Goal: Information Seeking & Learning: Learn about a topic

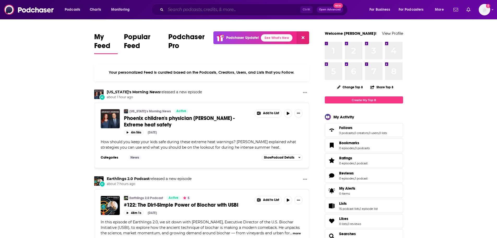
click at [200, 11] on input "Search podcasts, credits, & more..." at bounding box center [233, 9] width 135 height 8
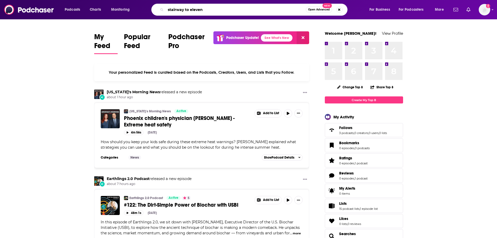
type input "stairway to eleven"
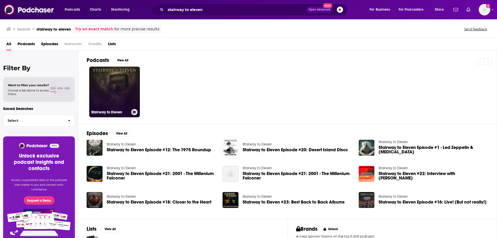
click at [114, 85] on link "Stairway to Eleven" at bounding box center [114, 92] width 51 height 51
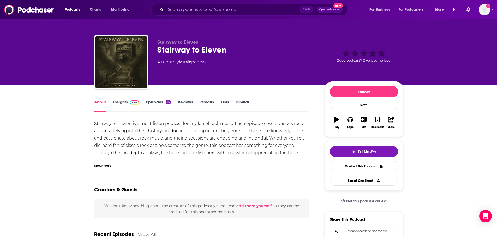
click at [122, 100] on link "Insights" at bounding box center [126, 105] width 26 height 12
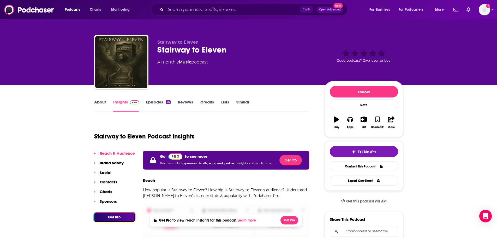
click at [203, 101] on link "Credits" at bounding box center [207, 105] width 14 height 12
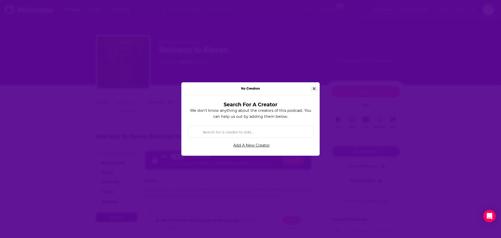
click at [315, 87] on icon "Close" at bounding box center [314, 89] width 3 height 4
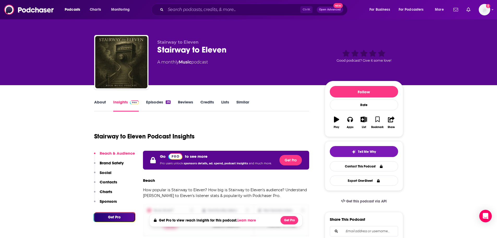
click at [229, 102] on link "Lists" at bounding box center [225, 105] width 8 height 12
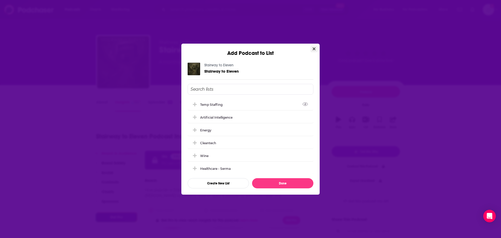
click at [314, 47] on icon "Close" at bounding box center [313, 49] width 3 height 4
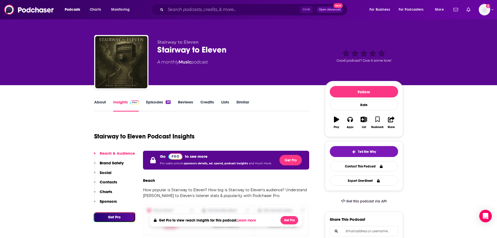
click at [245, 100] on link "Similar" at bounding box center [242, 105] width 13 height 12
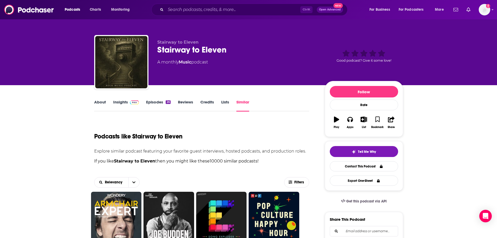
click at [103, 101] on link "About" at bounding box center [100, 105] width 12 height 12
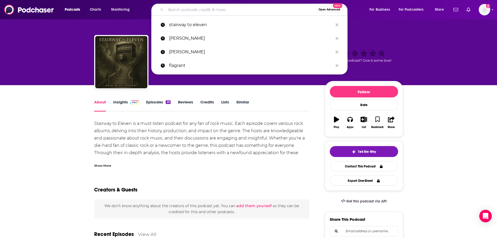
click at [233, 13] on input "Search podcasts, credits, & more..." at bounding box center [241, 9] width 150 height 8
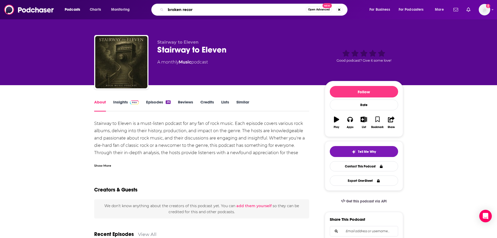
type input "broken record"
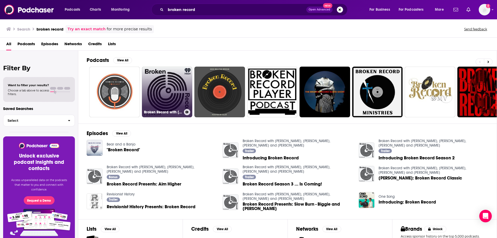
click at [159, 83] on link "Broken Record with [PERSON_NAME], [PERSON_NAME], [PERSON_NAME] and [PERSON_NAME]" at bounding box center [167, 92] width 51 height 51
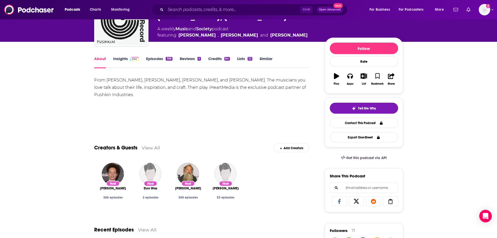
scroll to position [42, 0]
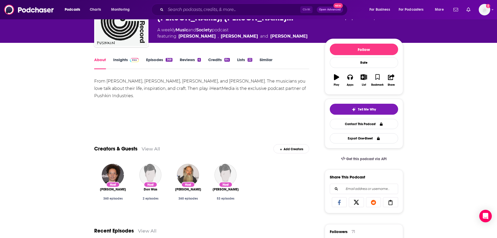
click at [125, 59] on link "Insights" at bounding box center [126, 63] width 26 height 12
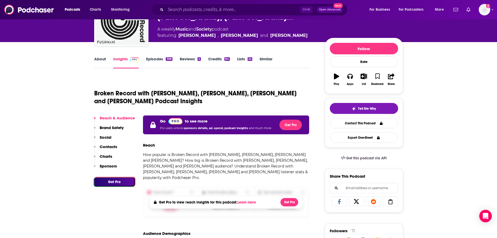
scroll to position [38, 0]
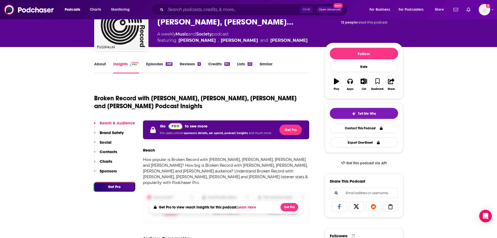
click at [112, 151] on p "Contacts" at bounding box center [108, 151] width 17 height 5
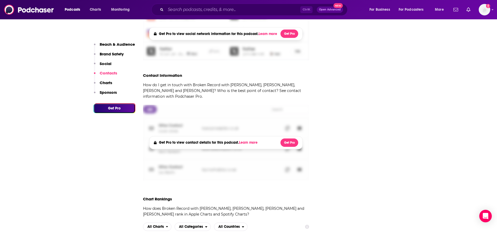
scroll to position [539, 0]
click at [486, 10] on img "Logged in as staciakirby" at bounding box center [484, 9] width 11 height 11
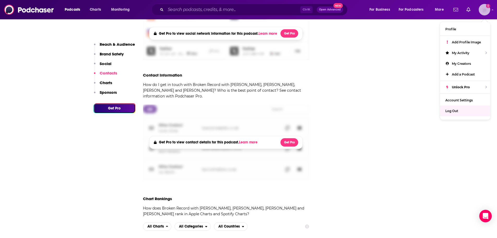
click at [448, 113] on div "Log Out" at bounding box center [465, 110] width 50 height 11
